Goal: Task Accomplishment & Management: Manage account settings

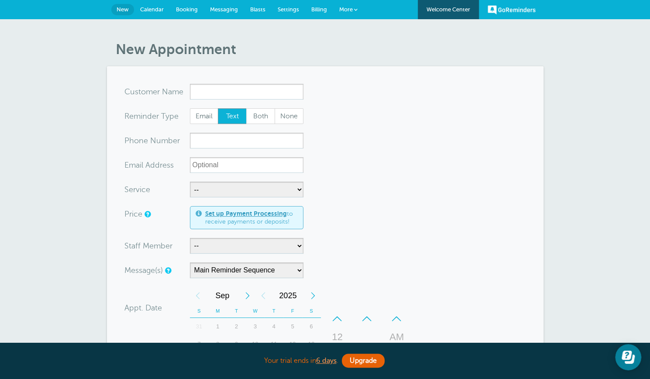
click at [224, 8] on span "Messaging" at bounding box center [224, 9] width 28 height 7
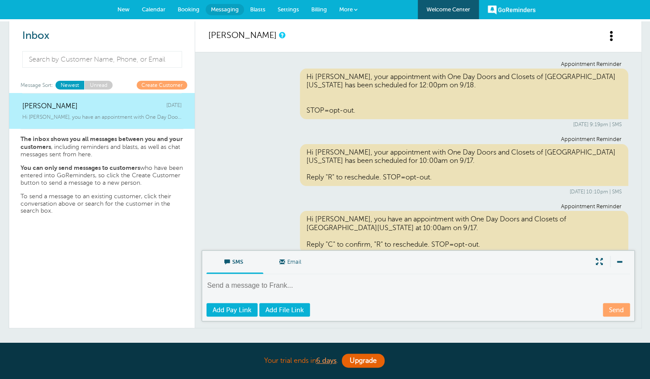
scroll to position [364, 0]
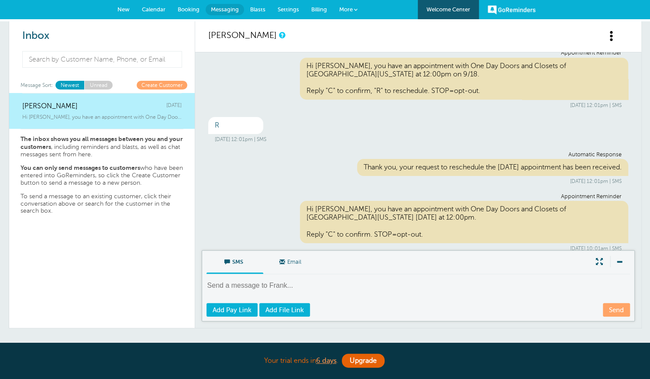
click at [289, 7] on span "Settings" at bounding box center [288, 9] width 21 height 7
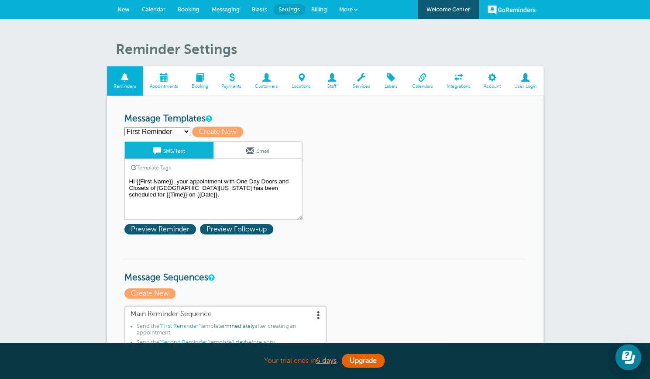
click at [392, 82] on span at bounding box center [391, 77] width 28 height 8
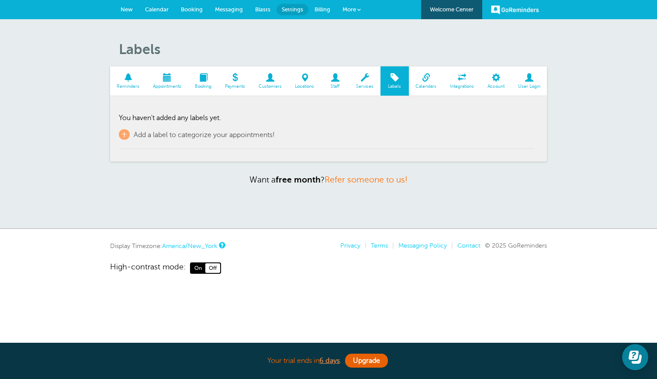
click at [125, 80] on span at bounding box center [128, 77] width 36 height 8
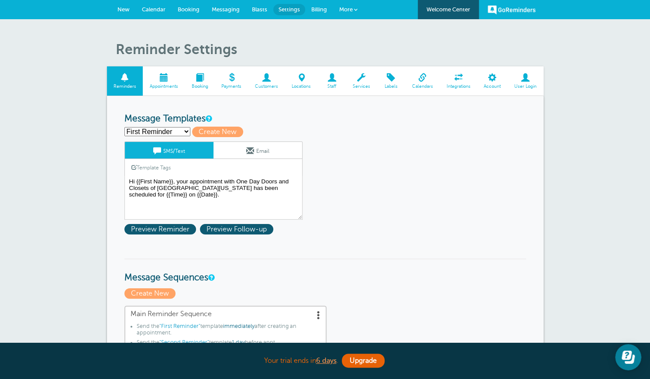
click at [361, 75] on span at bounding box center [361, 77] width 31 height 8
